Goal: Find specific page/section: Find specific page/section

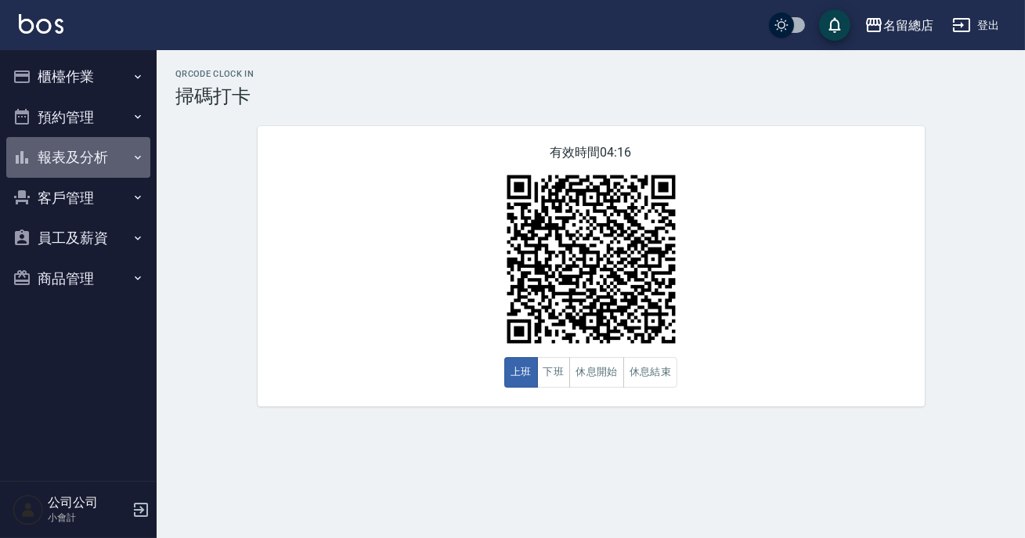
click at [116, 163] on button "報表及分析" at bounding box center [78, 157] width 144 height 41
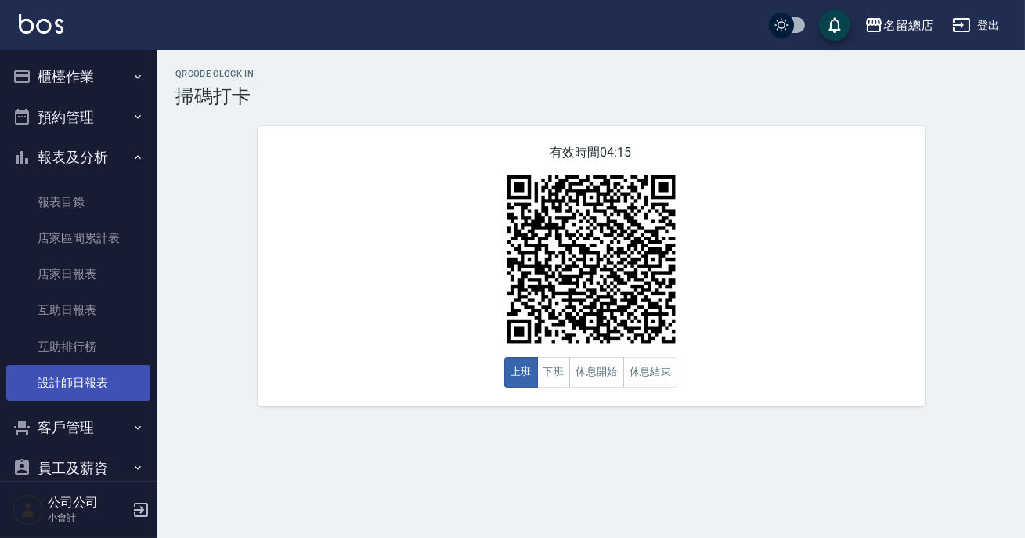
click at [93, 376] on link "設計師日報表" at bounding box center [78, 383] width 144 height 36
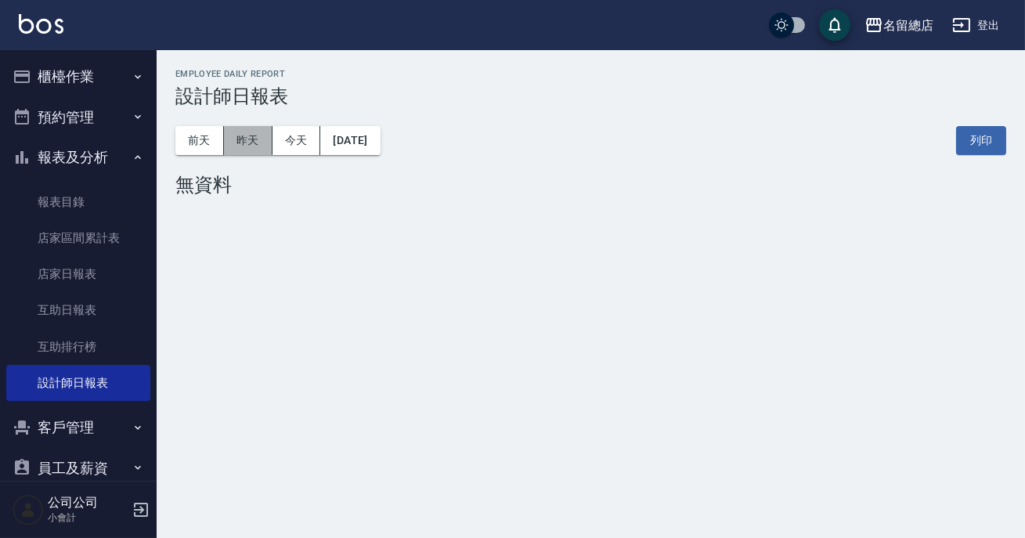
click at [259, 133] on button "昨天" at bounding box center [248, 140] width 49 height 29
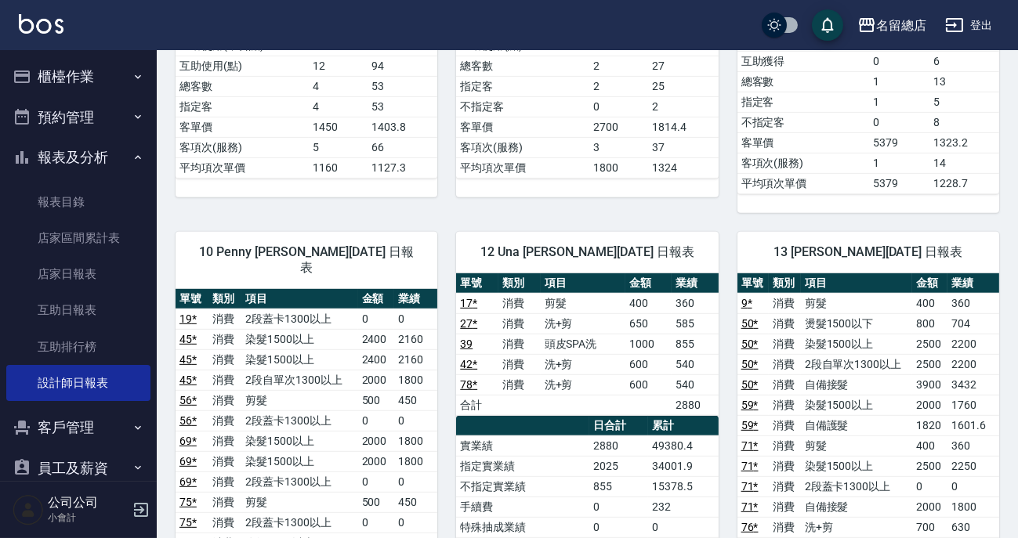
scroll to position [1353, 0]
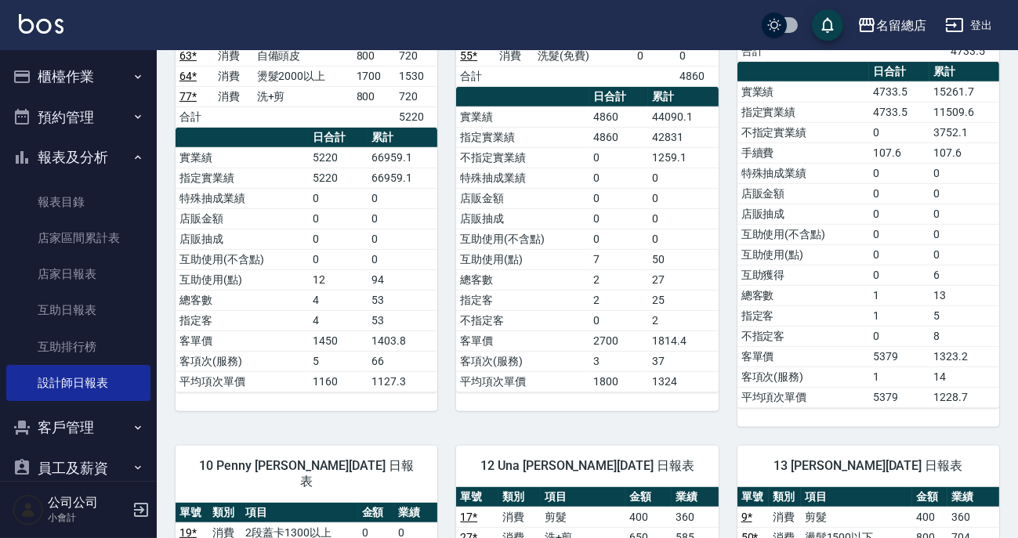
click at [132, 81] on icon "button" at bounding box center [138, 77] width 13 height 13
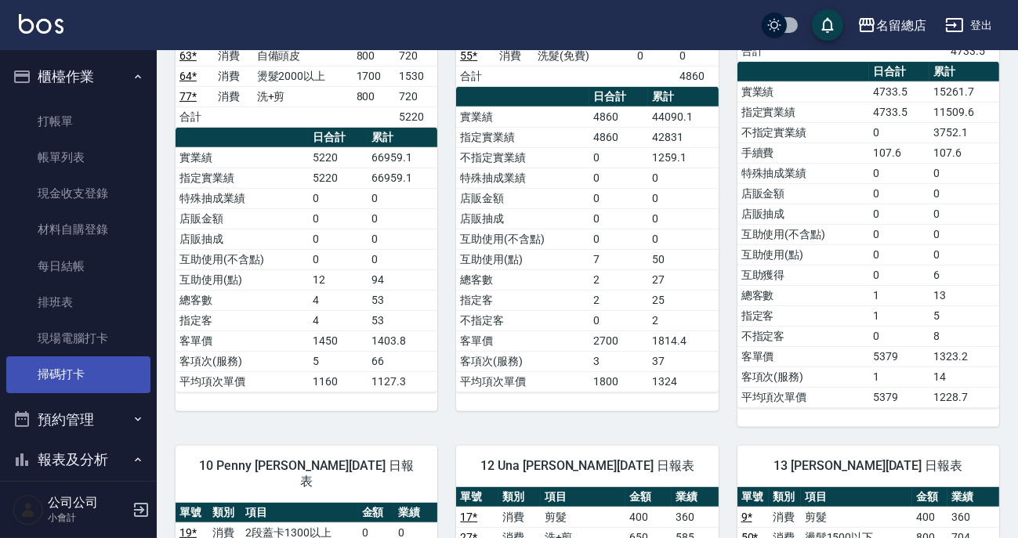
click at [114, 359] on link "掃碼打卡" at bounding box center [78, 374] width 144 height 36
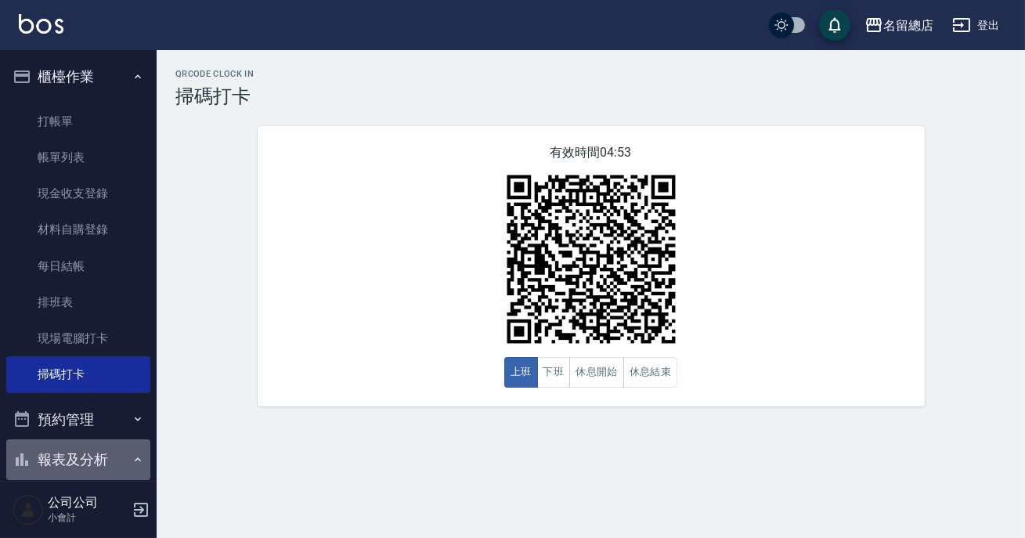
click at [78, 443] on button "報表及分析" at bounding box center [78, 459] width 144 height 41
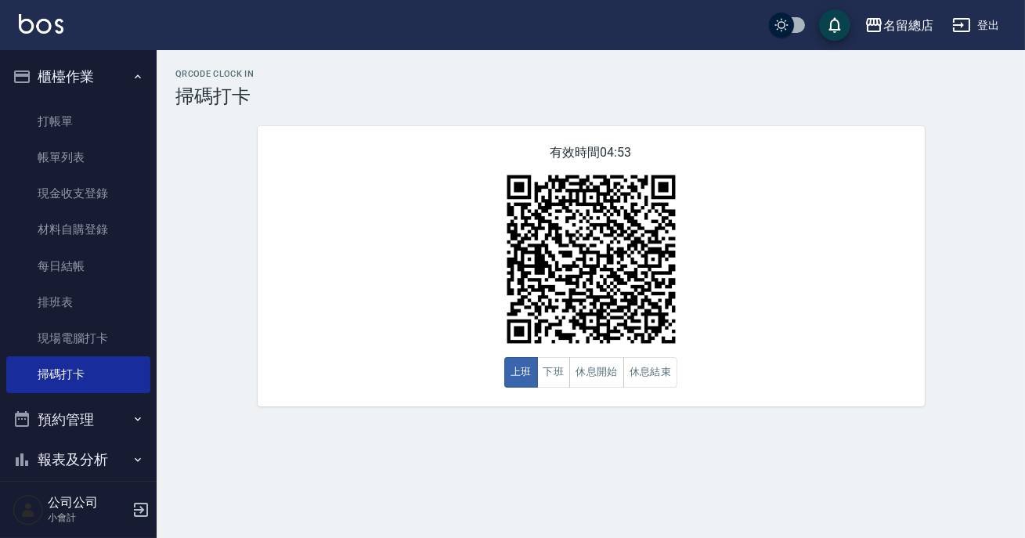
scroll to position [138, 0]
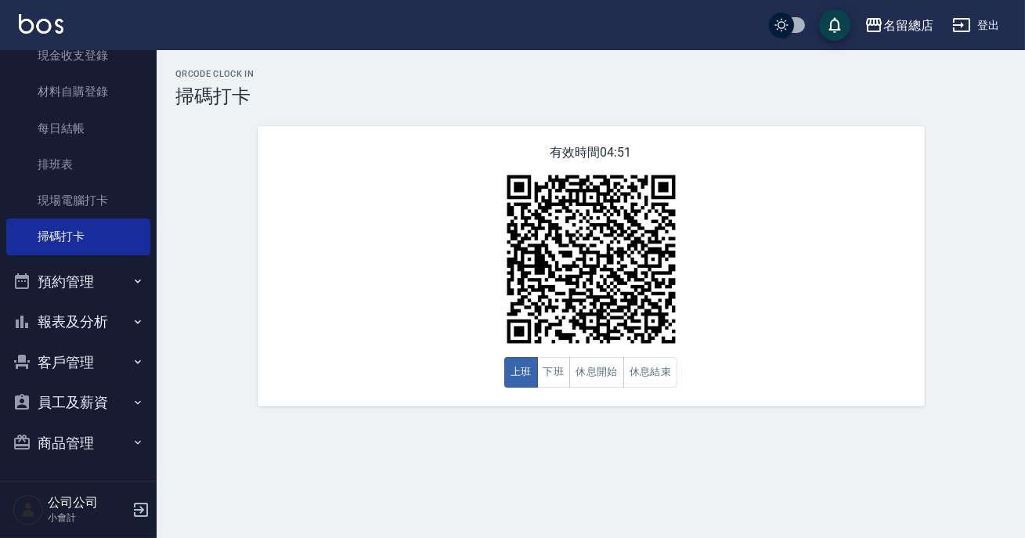
click at [88, 318] on button "報表及分析" at bounding box center [78, 322] width 144 height 41
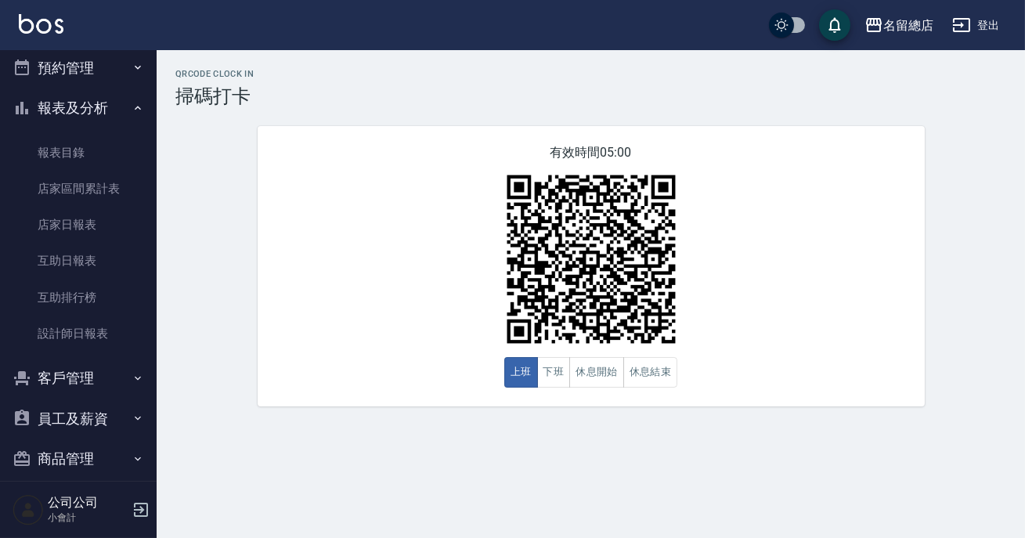
scroll to position [368, 0]
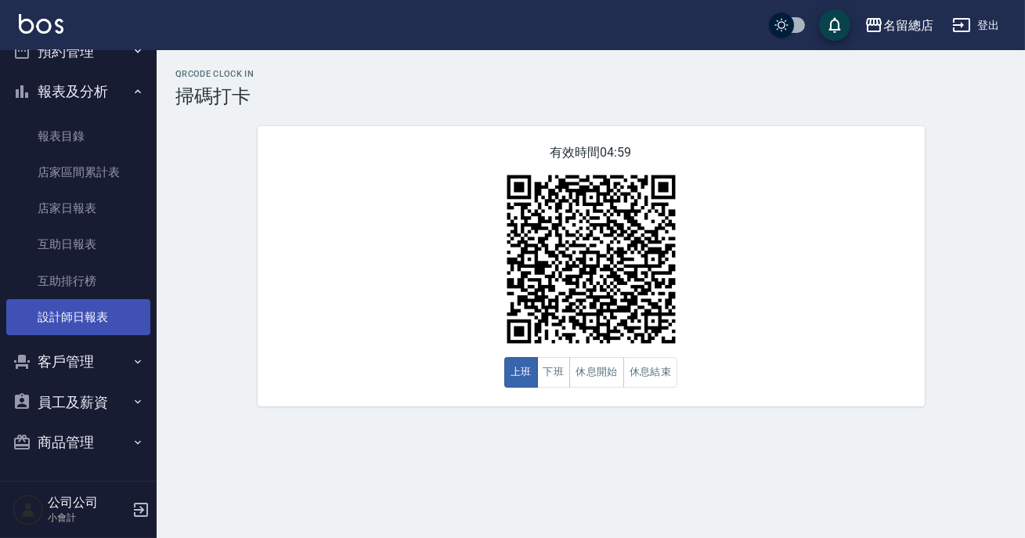
click at [90, 320] on link "設計師日報表" at bounding box center [78, 317] width 144 height 36
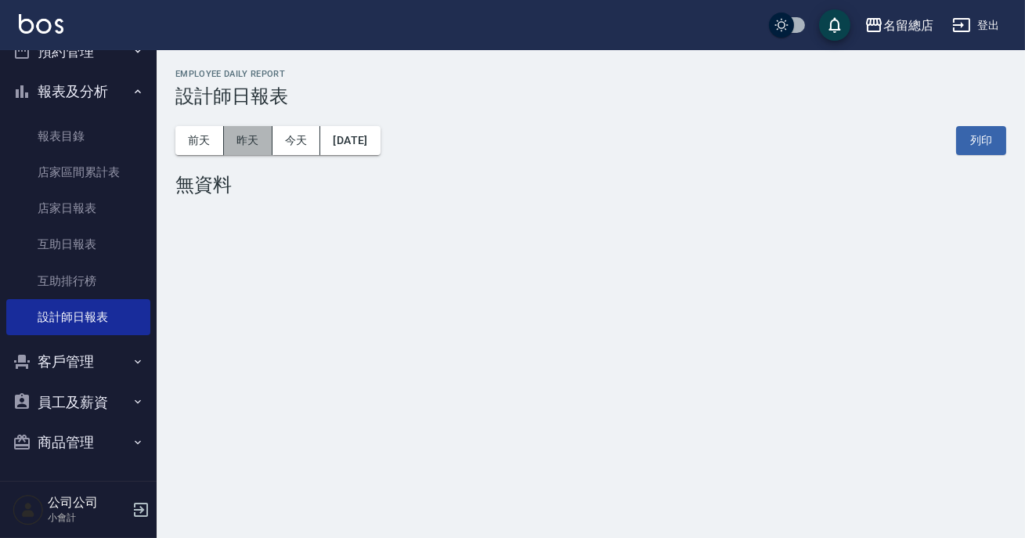
click at [225, 136] on button "昨天" at bounding box center [248, 140] width 49 height 29
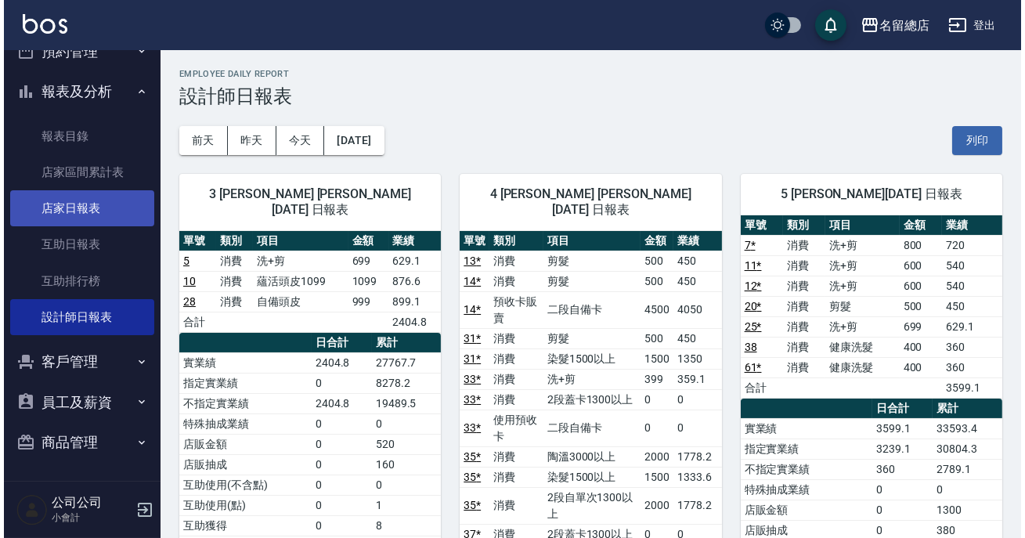
scroll to position [12, 0]
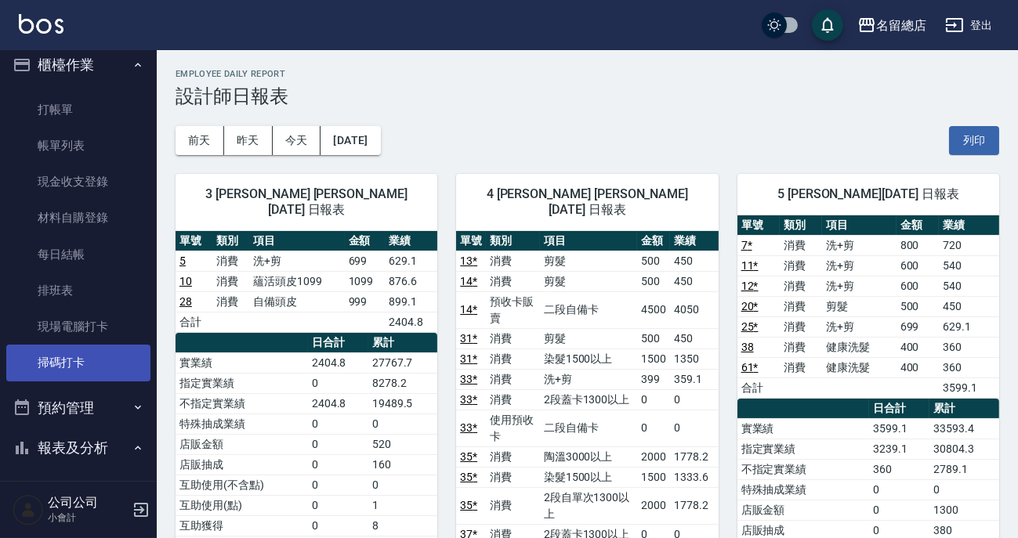
click at [86, 353] on link "掃碼打卡" at bounding box center [78, 363] width 144 height 36
